Goal: Task Accomplishment & Management: Manage account settings

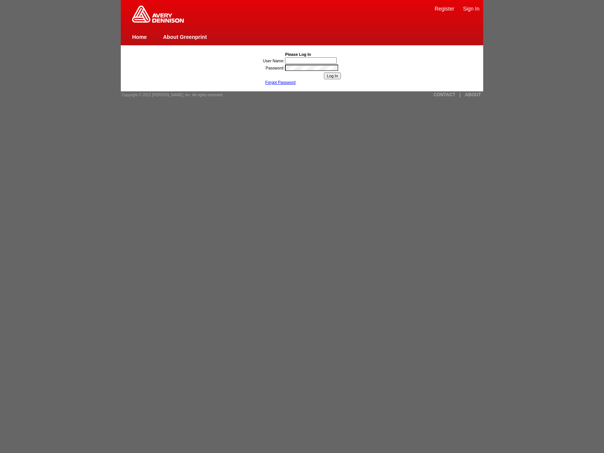
click at [280, 82] on link "Forgot Password" at bounding box center [280, 82] width 31 height 5
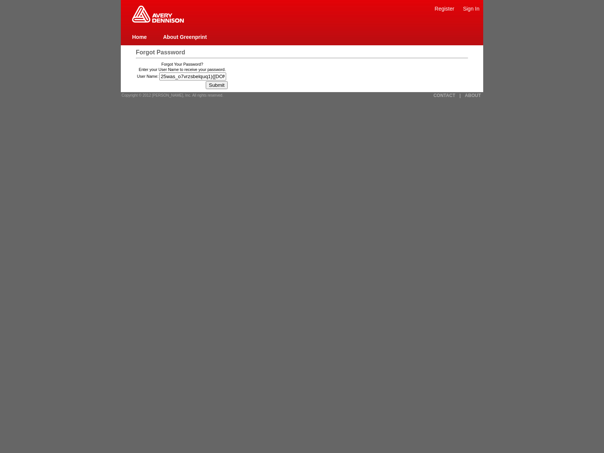
type input "25was_o7vrzsbelquq1){window.top._tenable_wasscan_js_namespace_taint_tracer.log_…"
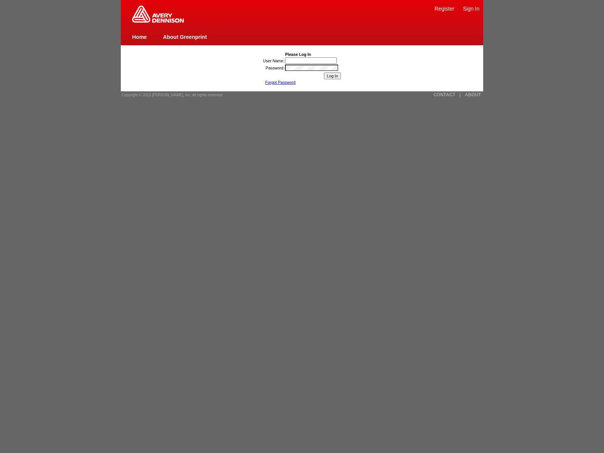
click at [280, 82] on link "Forgot Password" at bounding box center [280, 82] width 31 height 5
